Goal: Book appointment/travel/reservation

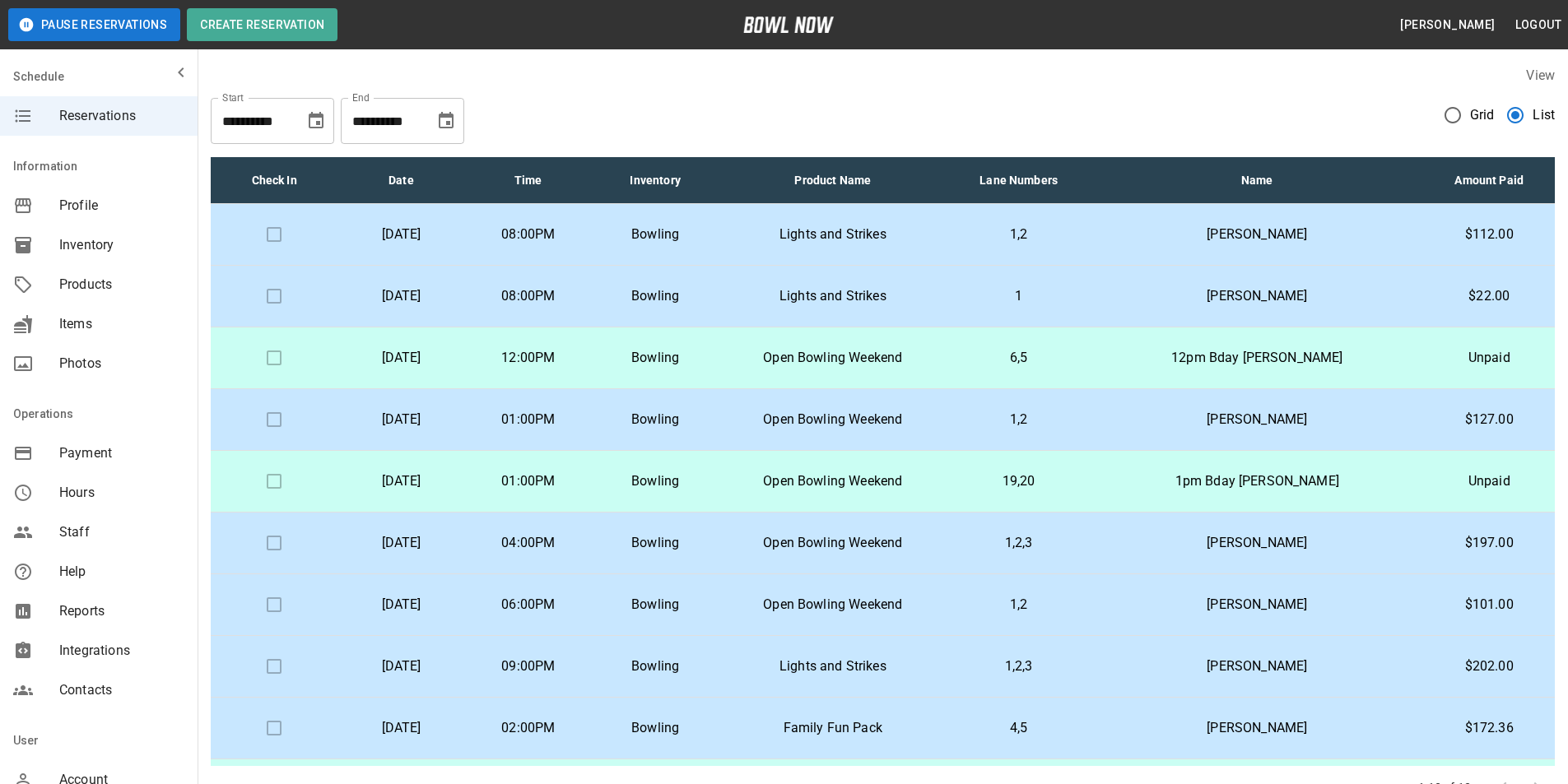
click at [933, 601] on p "Open Bowling Weekend" at bounding box center [832, 604] width 202 height 20
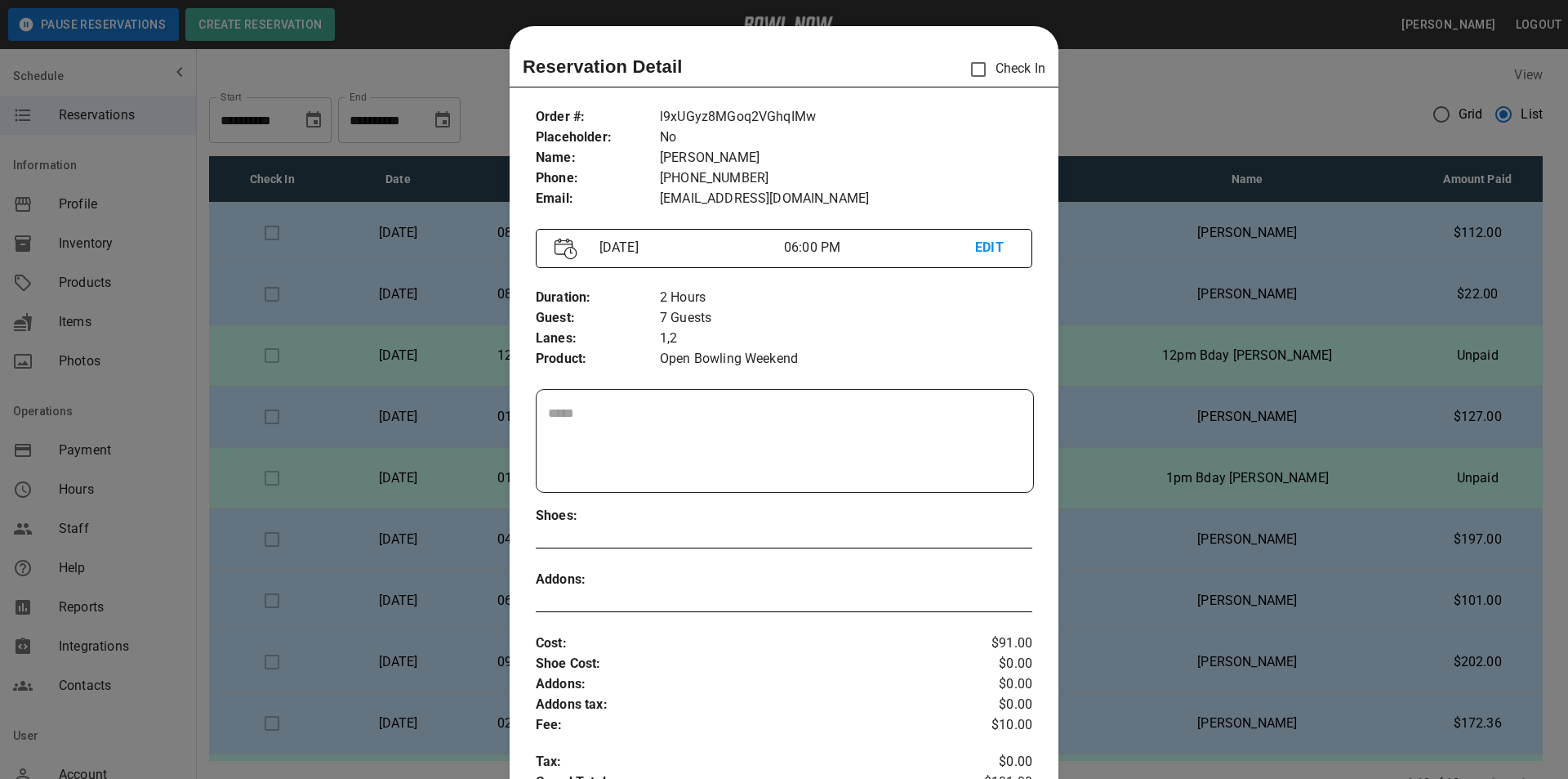
scroll to position [27, 0]
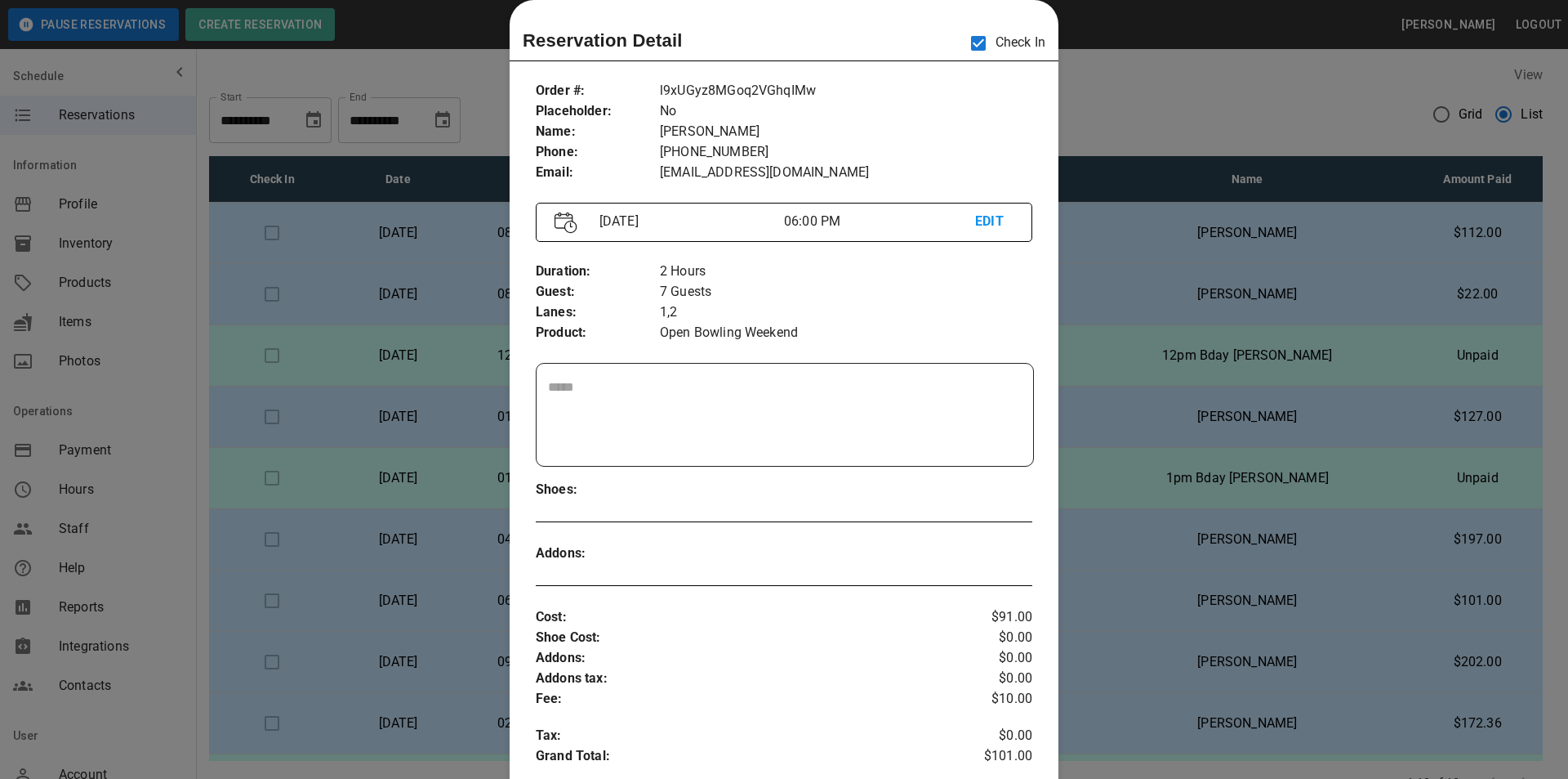
click at [699, 402] on textarea at bounding box center [784, 415] width 473 height 76
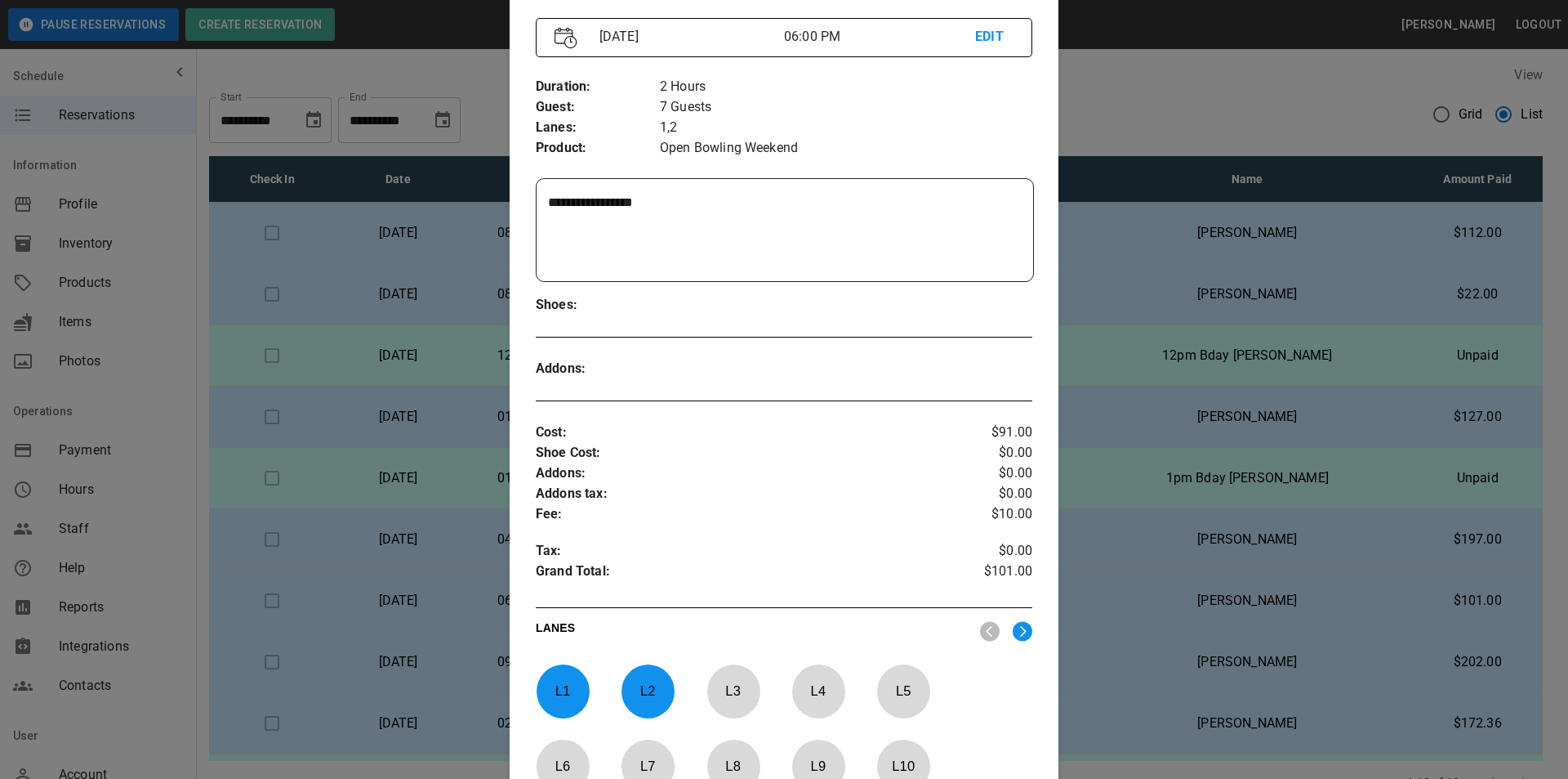
scroll to position [271, 0]
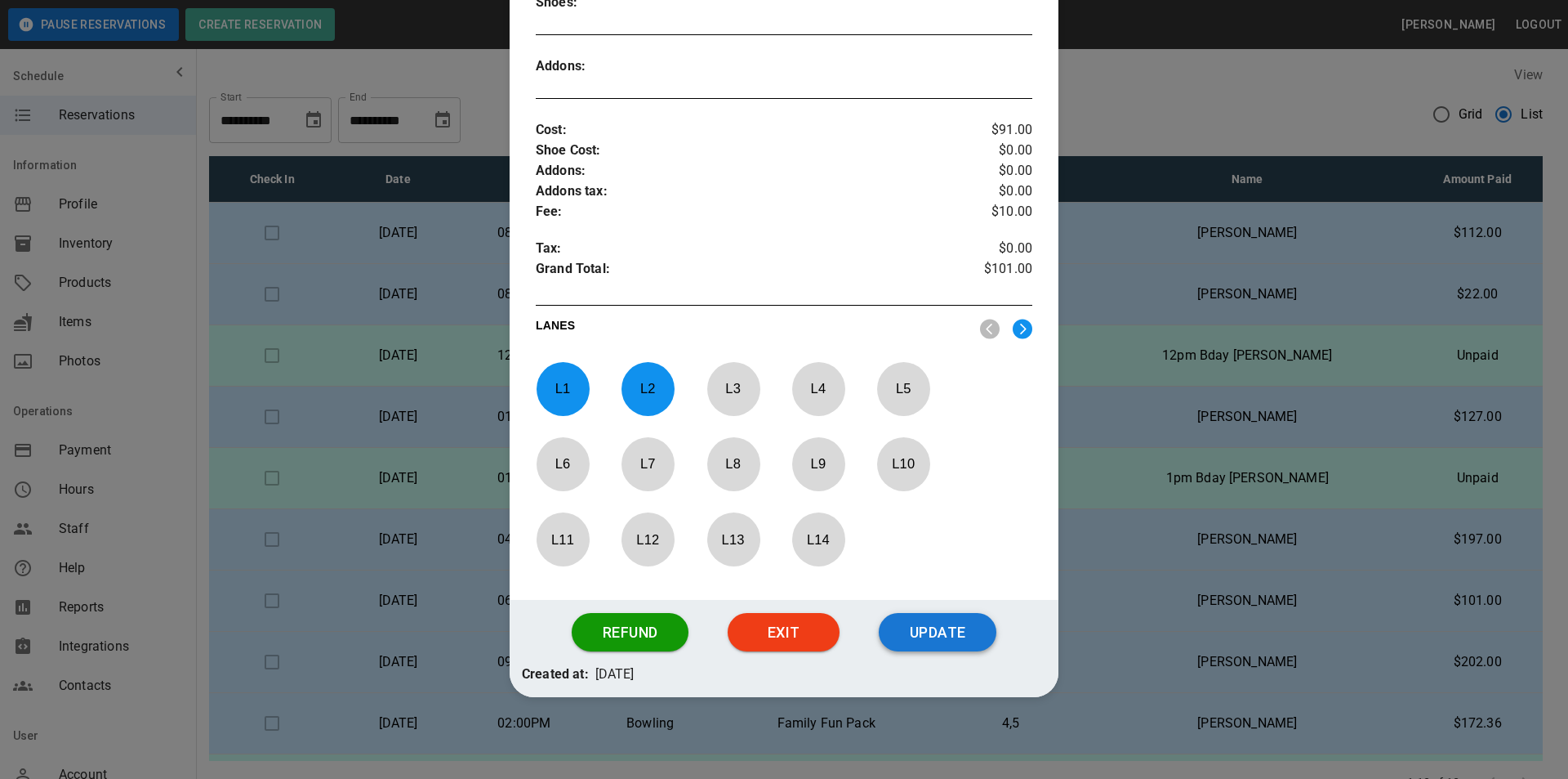
type textarea "**********"
click at [913, 634] on button "Update" at bounding box center [938, 633] width 118 height 39
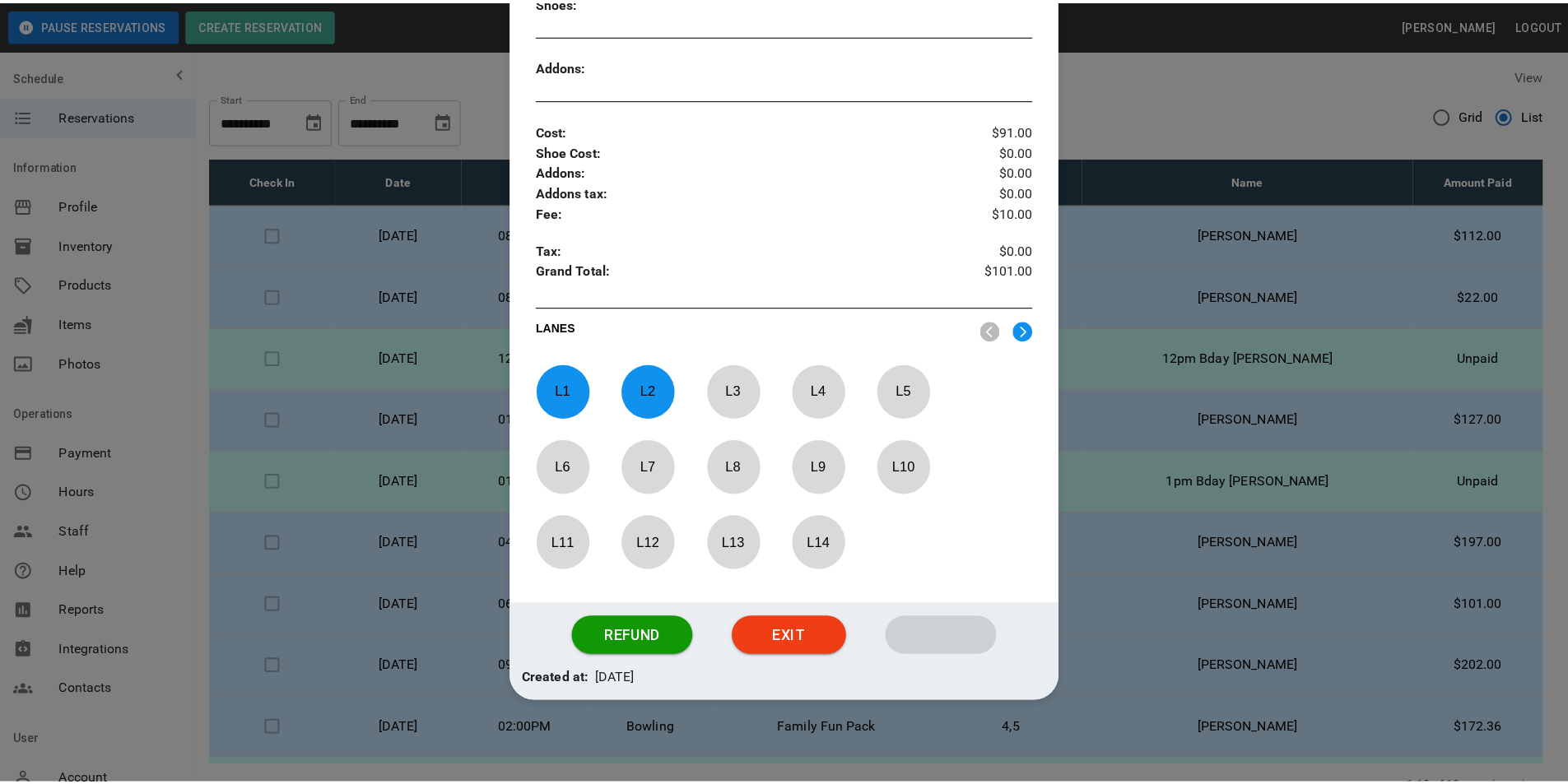
scroll to position [434, 0]
